Goal: Transaction & Acquisition: Purchase product/service

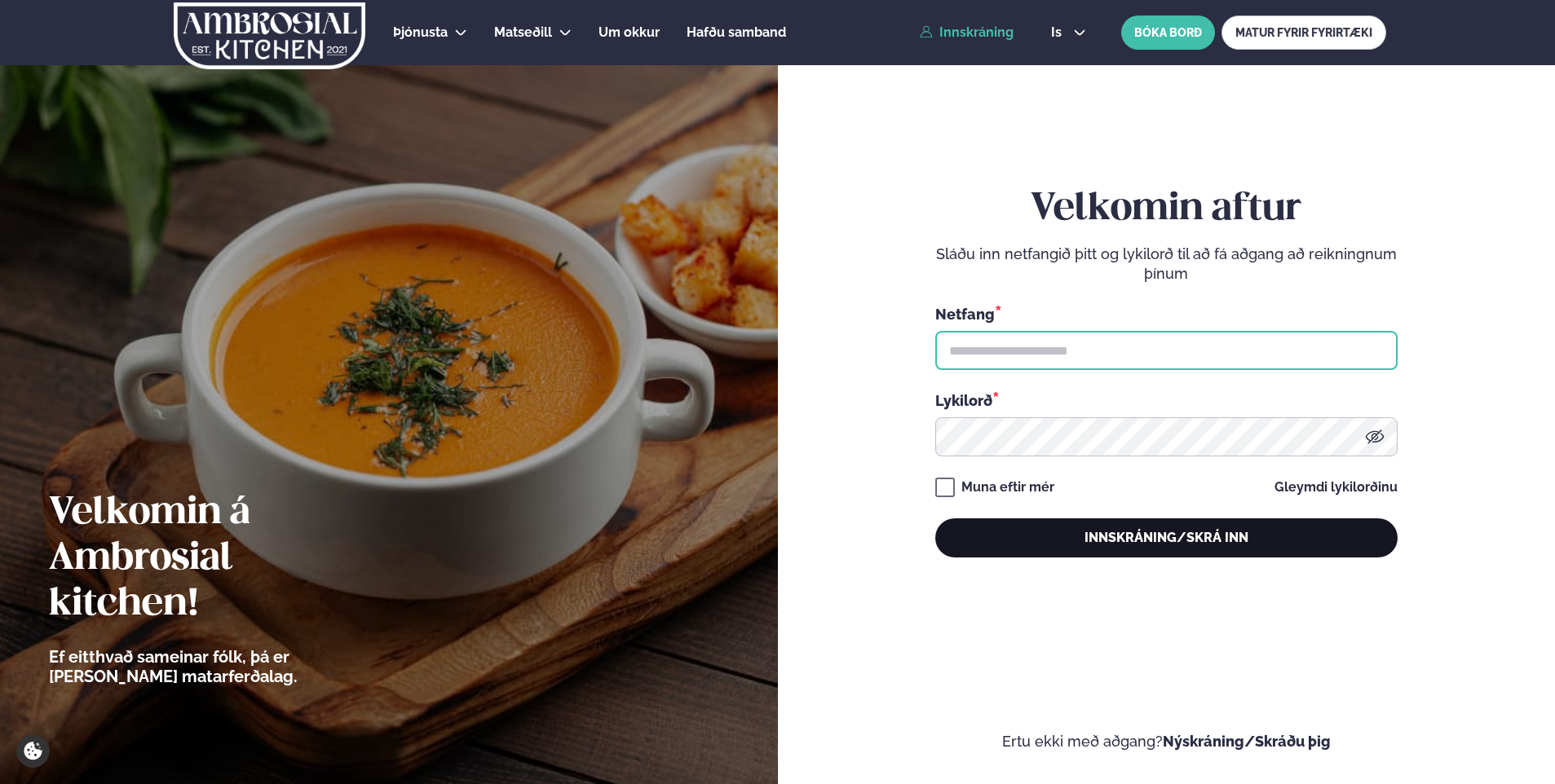
type input "**********"
click at [1182, 532] on button "Innskráning/Skrá inn" at bounding box center [1166, 538] width 462 height 39
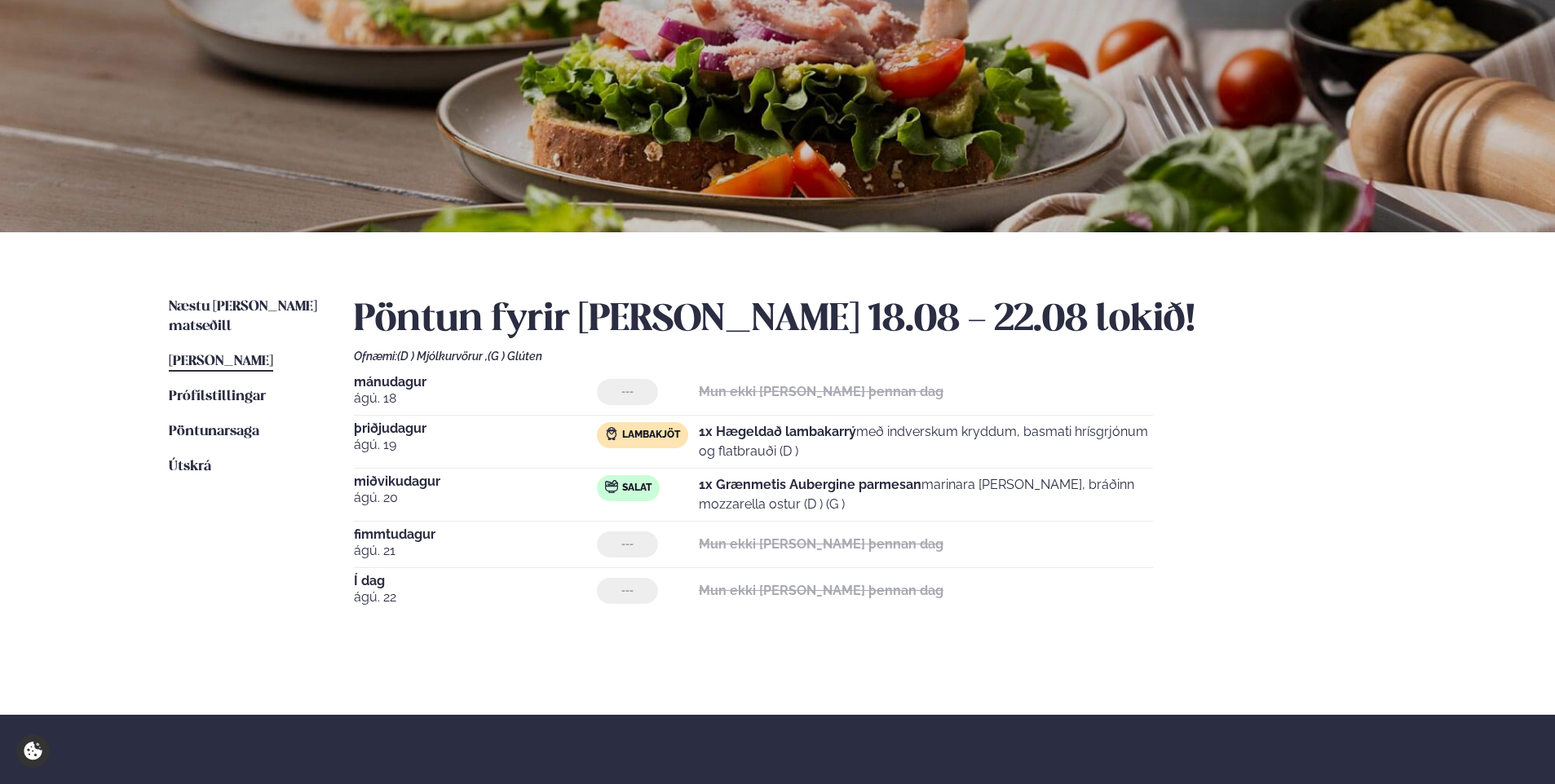
scroll to position [163, 0]
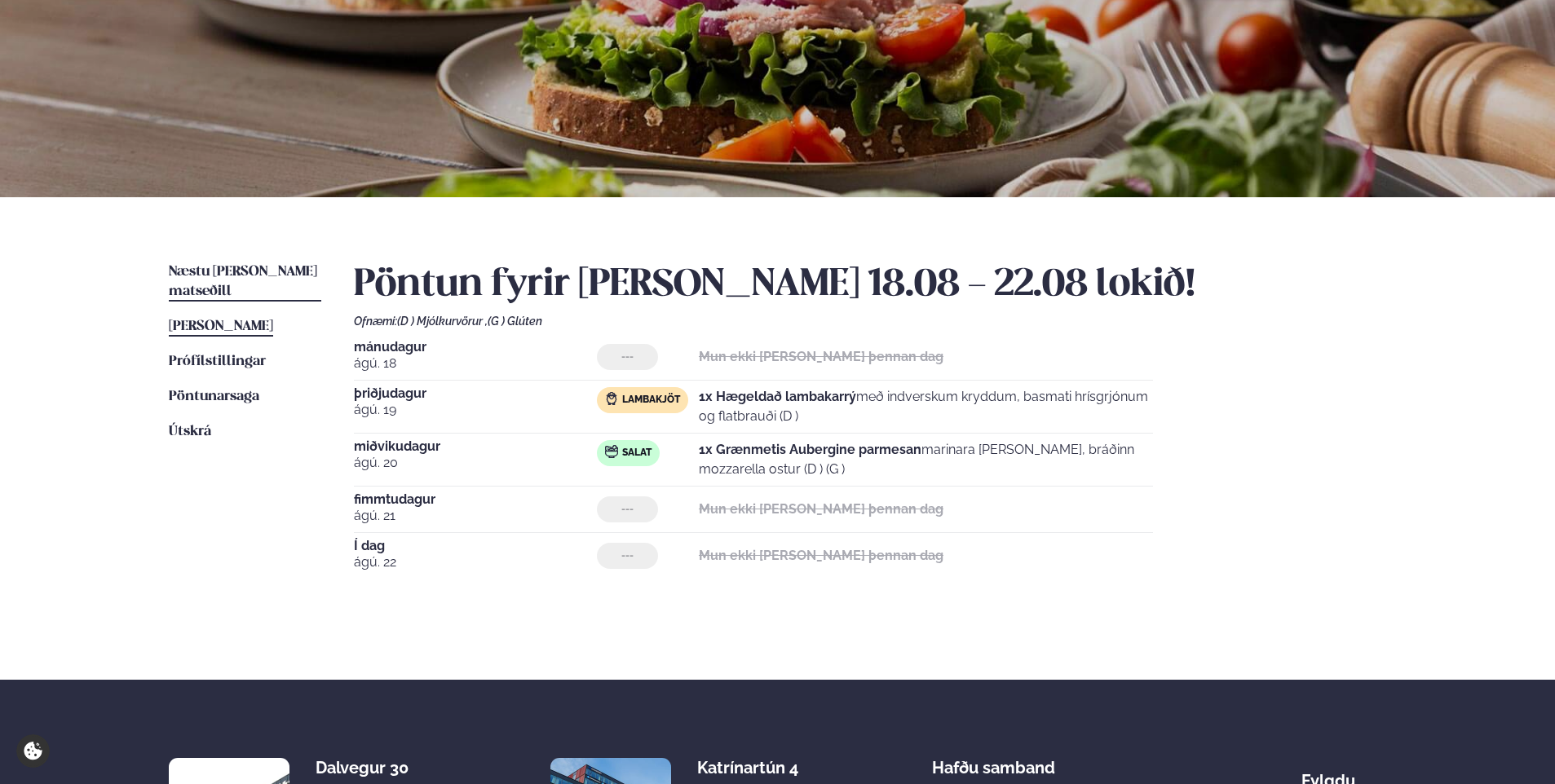
click at [186, 268] on span "Næstu [PERSON_NAME] matseðill" at bounding box center [242, 282] width 148 height 33
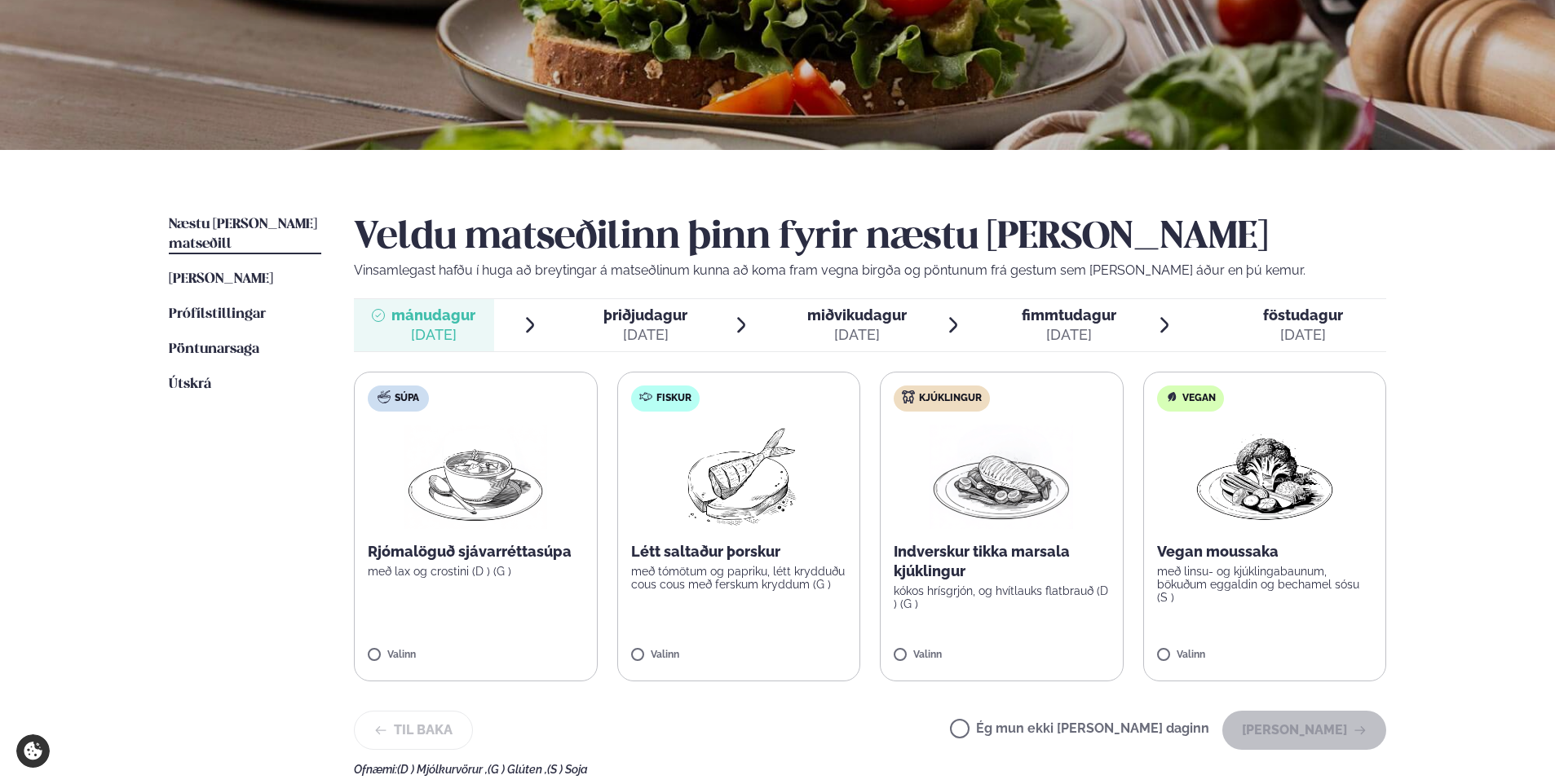
scroll to position [244, 0]
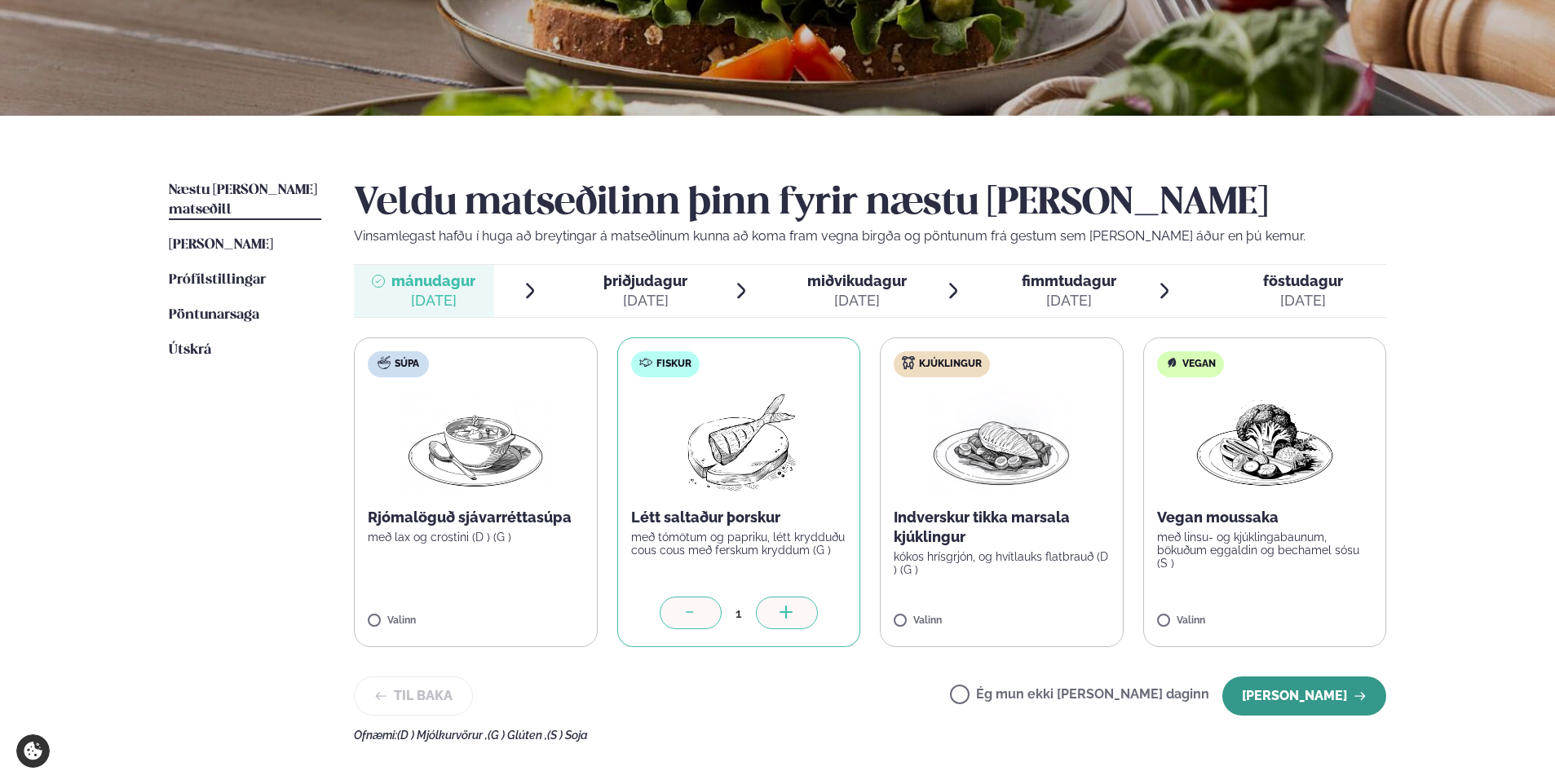
click at [1303, 693] on button "[PERSON_NAME]" at bounding box center [1304, 696] width 164 height 39
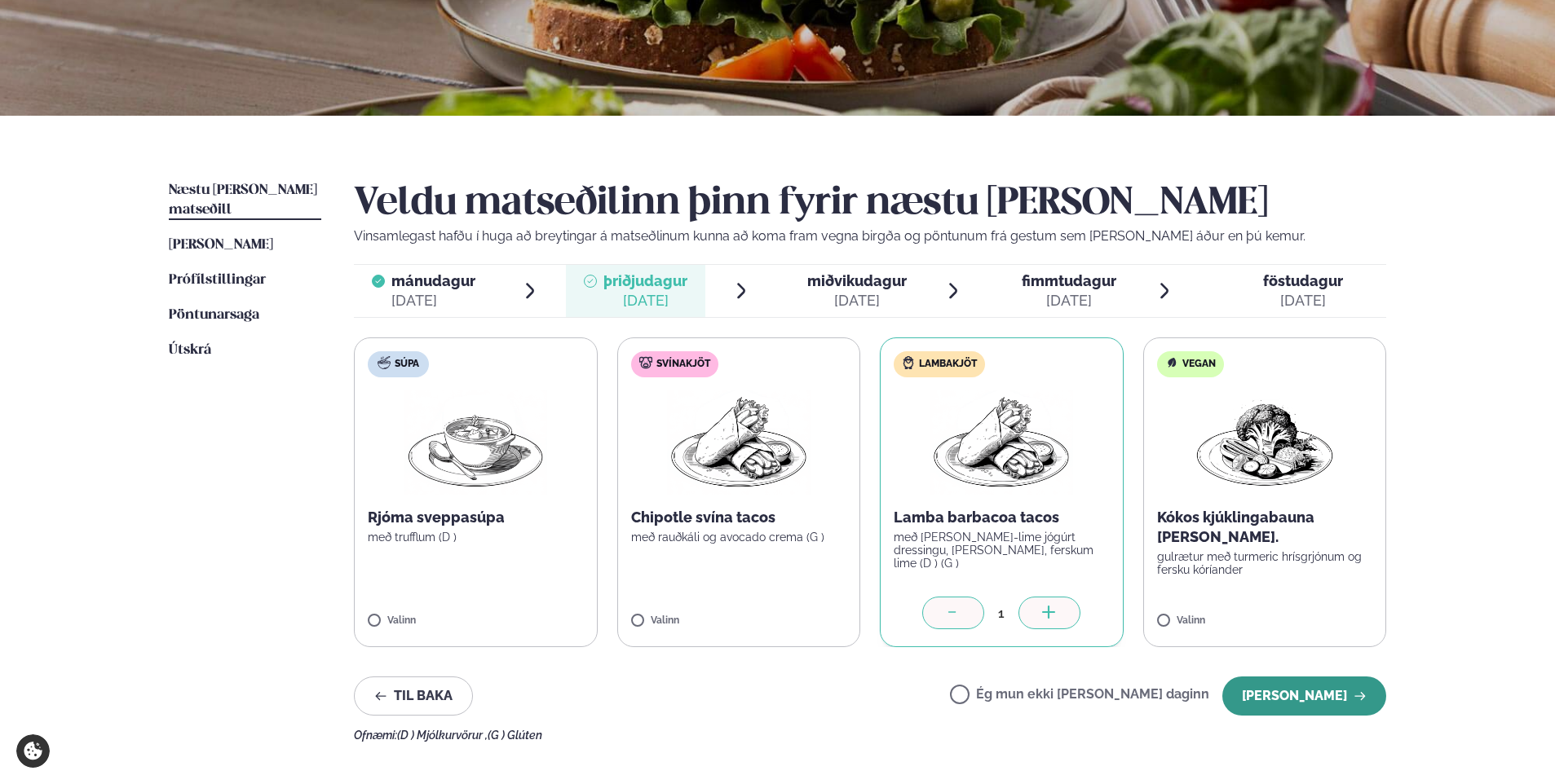
click at [1298, 692] on button "[PERSON_NAME]" at bounding box center [1304, 696] width 164 height 39
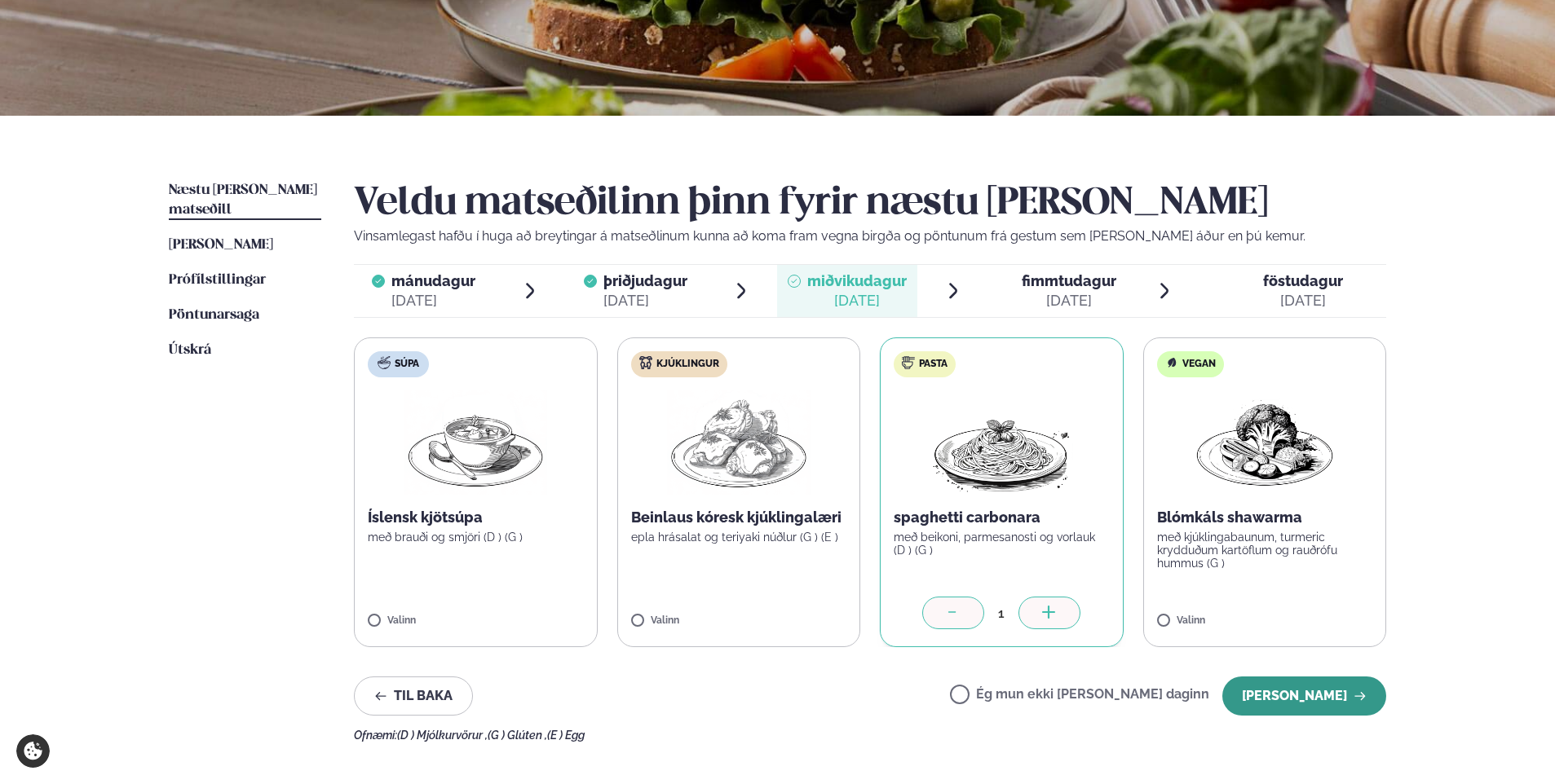
click at [1301, 703] on button "[PERSON_NAME]" at bounding box center [1304, 696] width 164 height 39
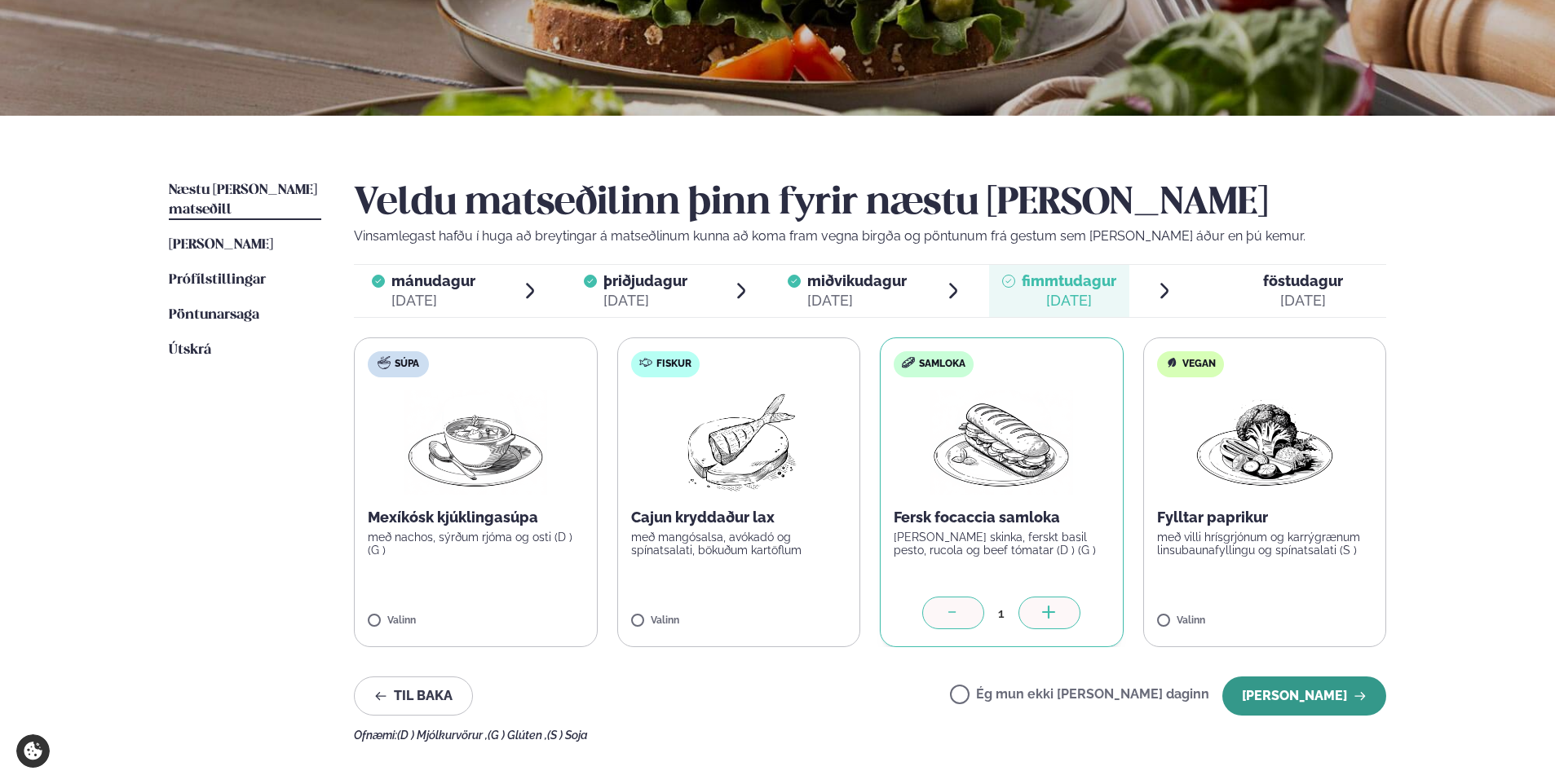
click at [1293, 686] on button "[PERSON_NAME]" at bounding box center [1304, 696] width 164 height 39
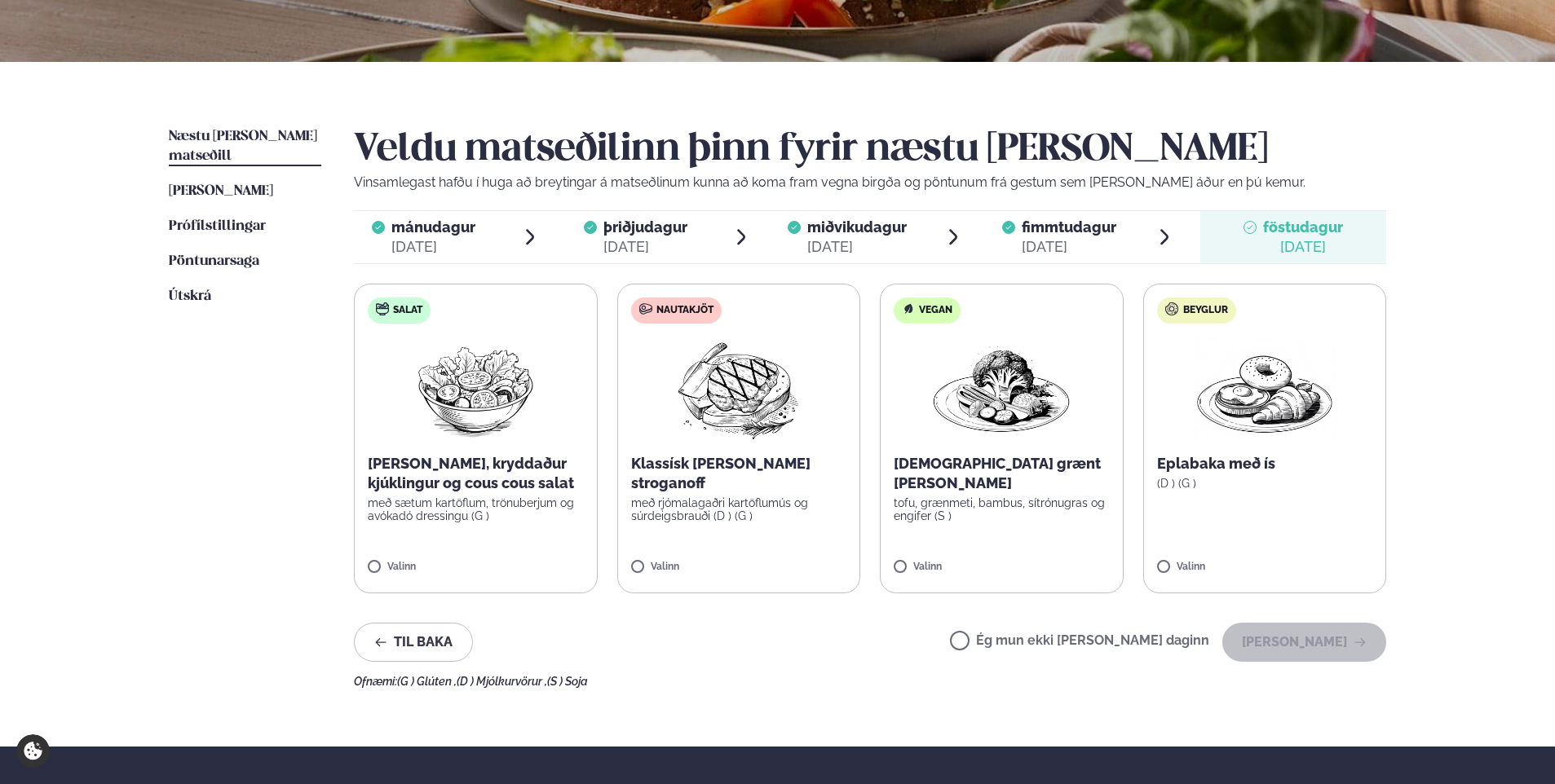
scroll to position [326, 0]
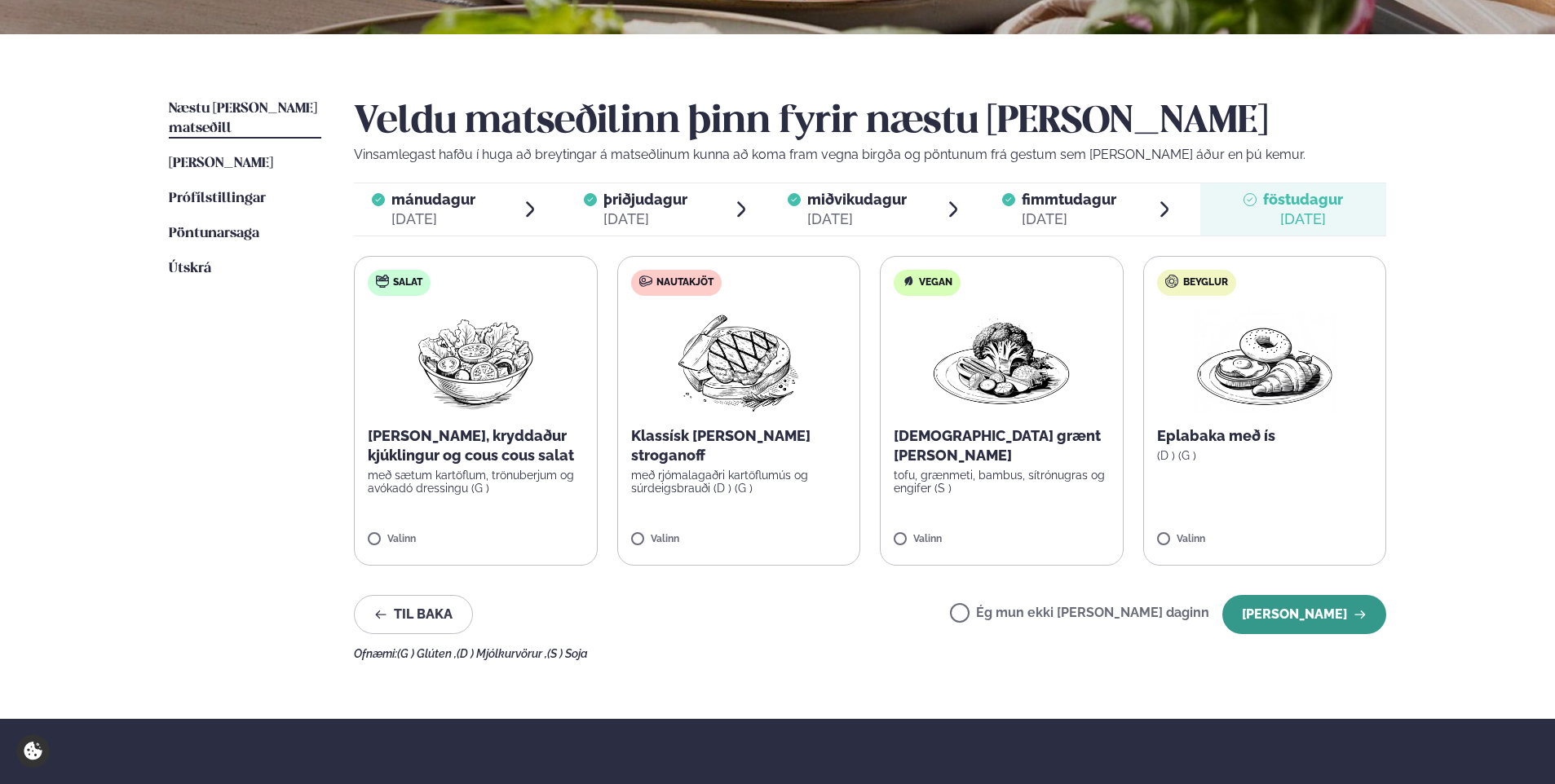
click at [1309, 614] on button "[PERSON_NAME]" at bounding box center [1304, 614] width 164 height 39
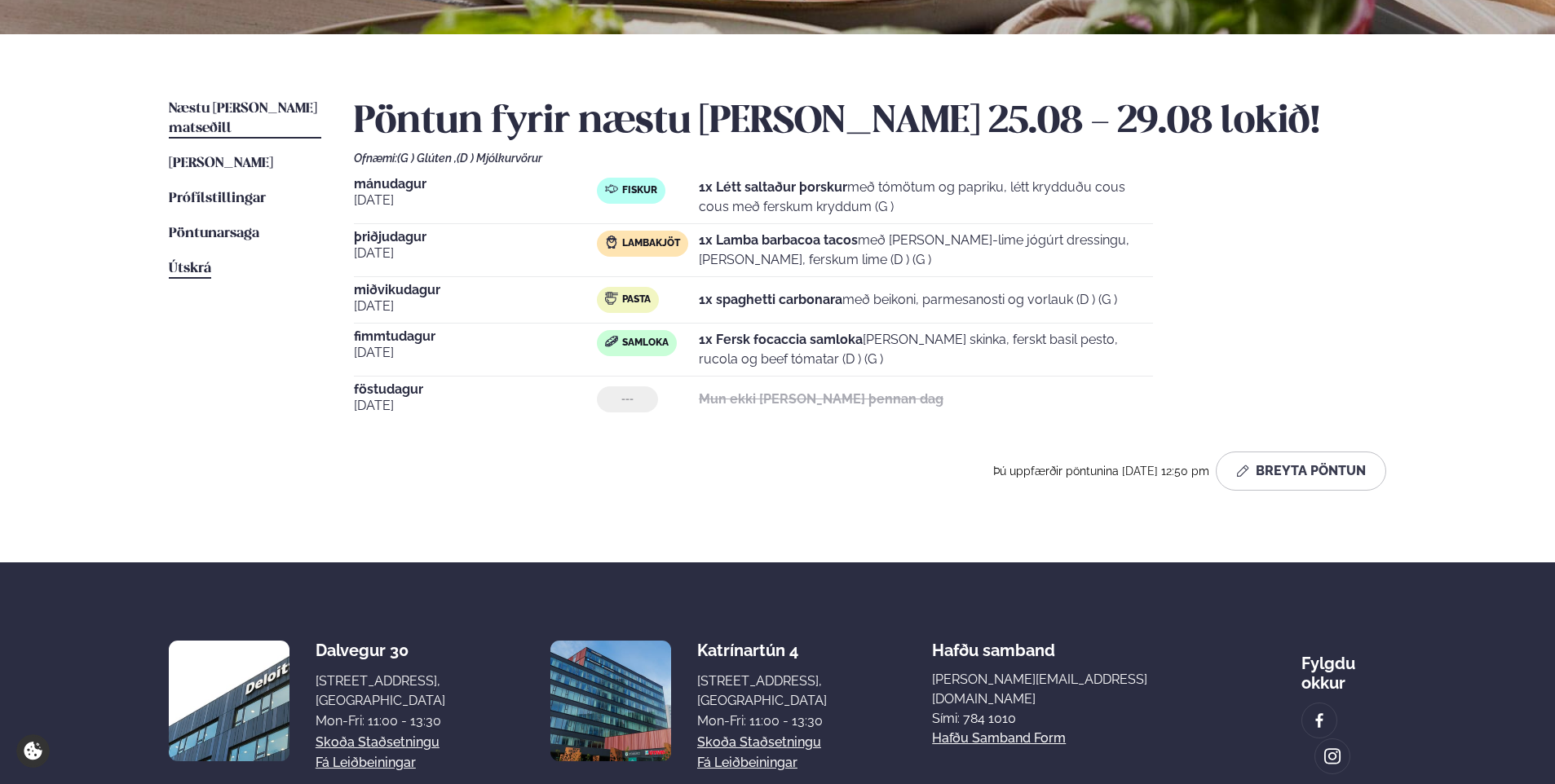
click at [197, 262] on span "Útskrá" at bounding box center [189, 269] width 42 height 14
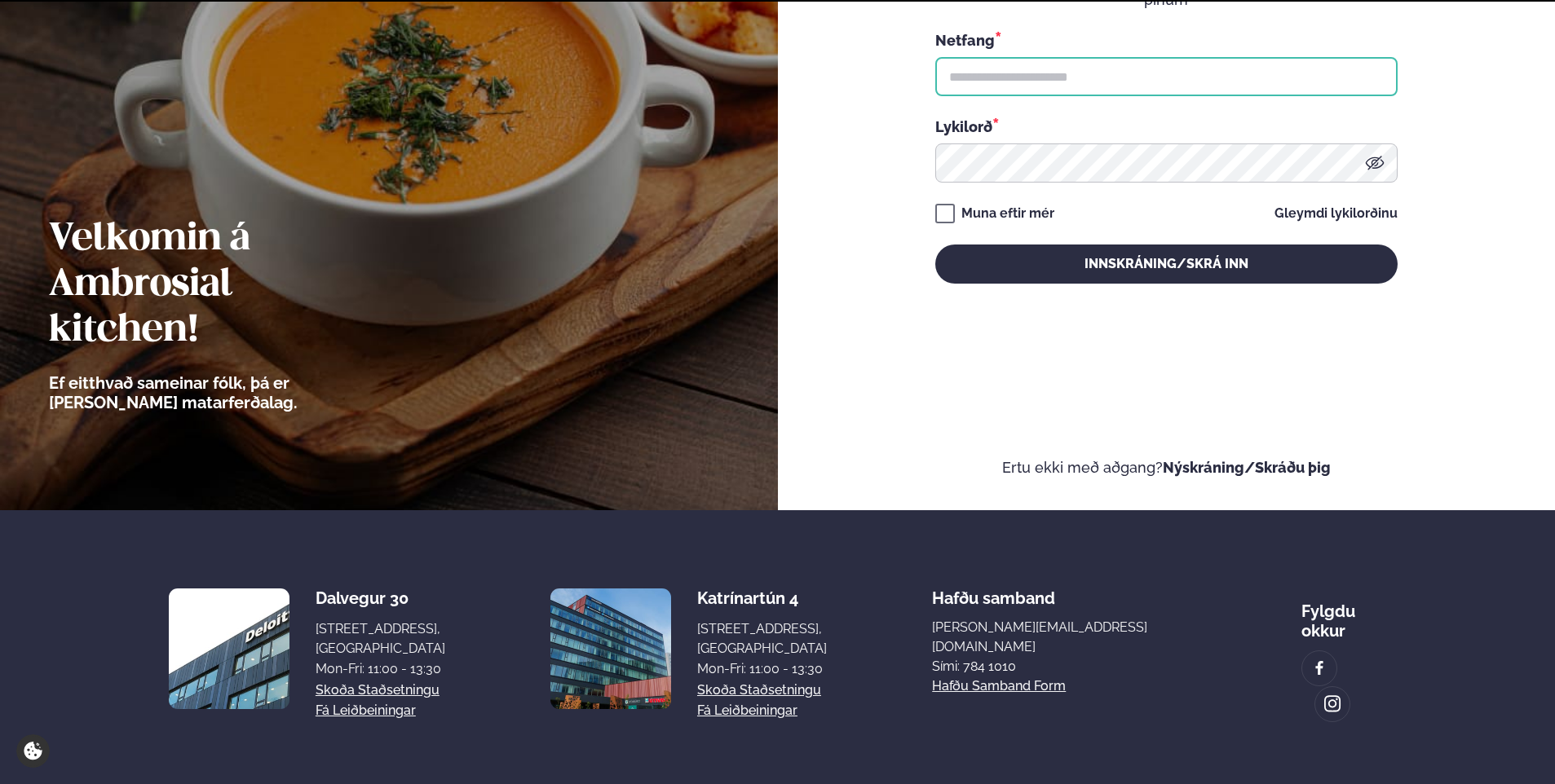
type input "**********"
